Goal: Find specific page/section: Find specific page/section

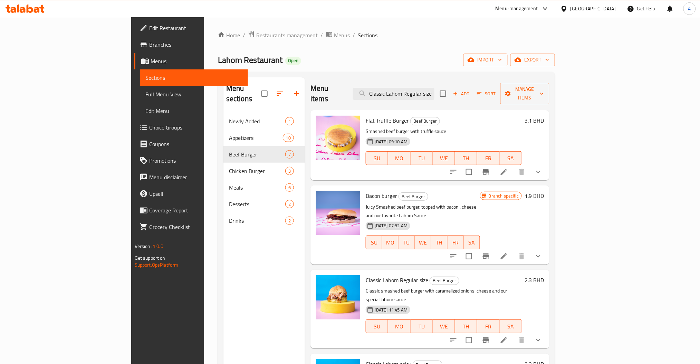
click at [211, 25] on div "Home / Restaurants management / Menus / Sections Lahom Restaurant Open import e…" at bounding box center [386, 239] width 365 height 444
click at [256, 31] on span "Restaurants management" at bounding box center [286, 35] width 61 height 8
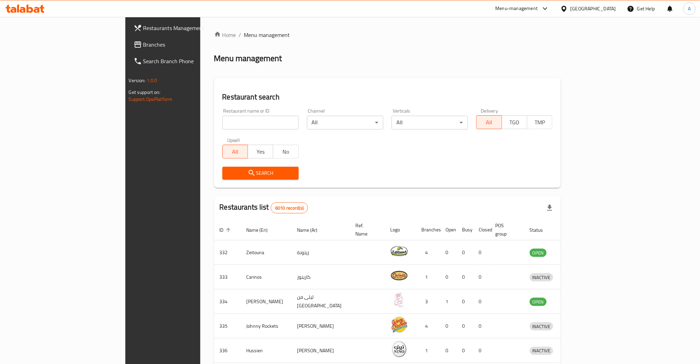
click at [196, 117] on div at bounding box center [350, 182] width 700 height 364
click at [222, 117] on input "search" at bounding box center [260, 123] width 76 height 14
click at [222, 118] on input "search" at bounding box center [260, 123] width 76 height 14
type input "sanab"
click button "Search" at bounding box center [260, 173] width 76 height 13
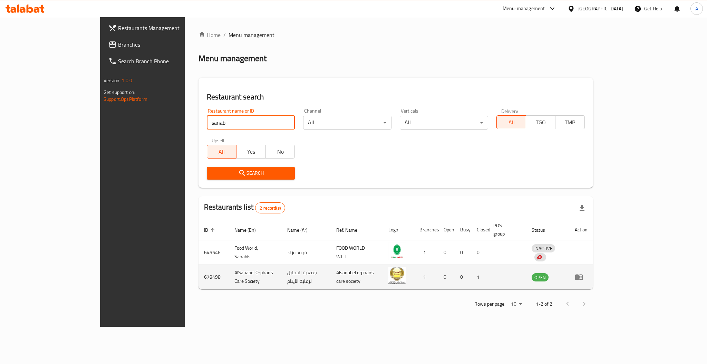
click at [229, 271] on td "AlSanabel Orphans Care Society" at bounding box center [255, 277] width 53 height 25
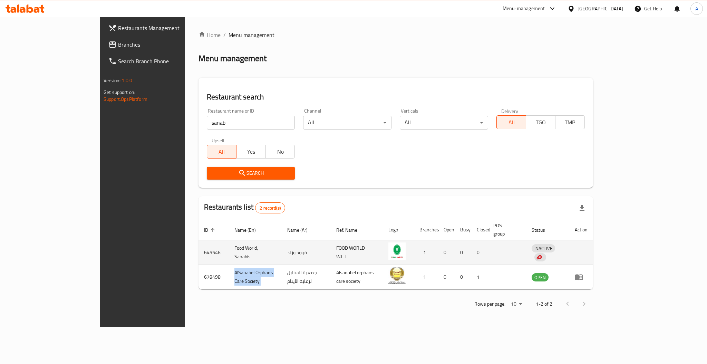
copy td "AlSanabel Orphans Care Society"
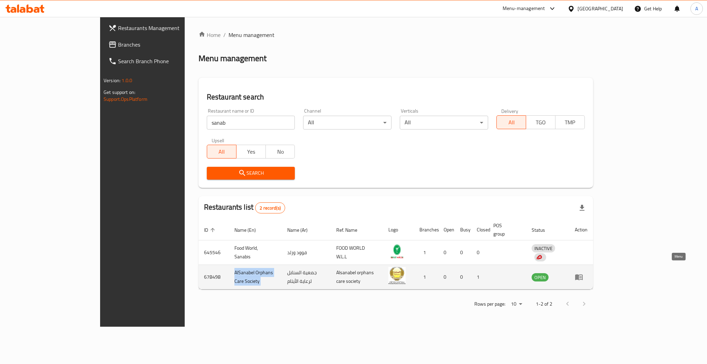
click at [583, 273] on icon "enhanced table" at bounding box center [579, 277] width 8 height 8
